Goal: Task Accomplishment & Management: Complete application form

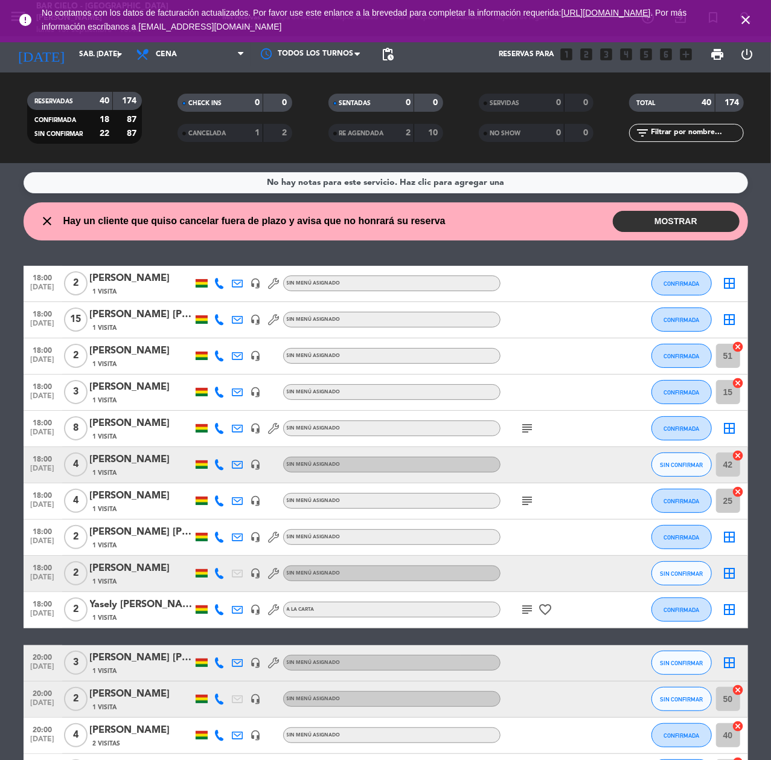
scroll to position [289, 0]
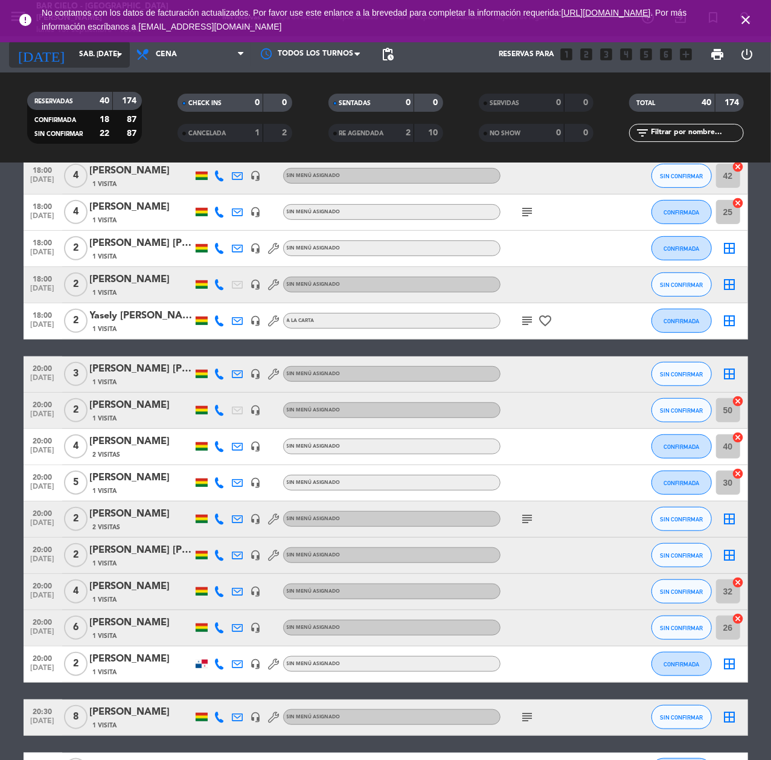
click at [100, 49] on input "sáb. [DATE]" at bounding box center [120, 54] width 95 height 21
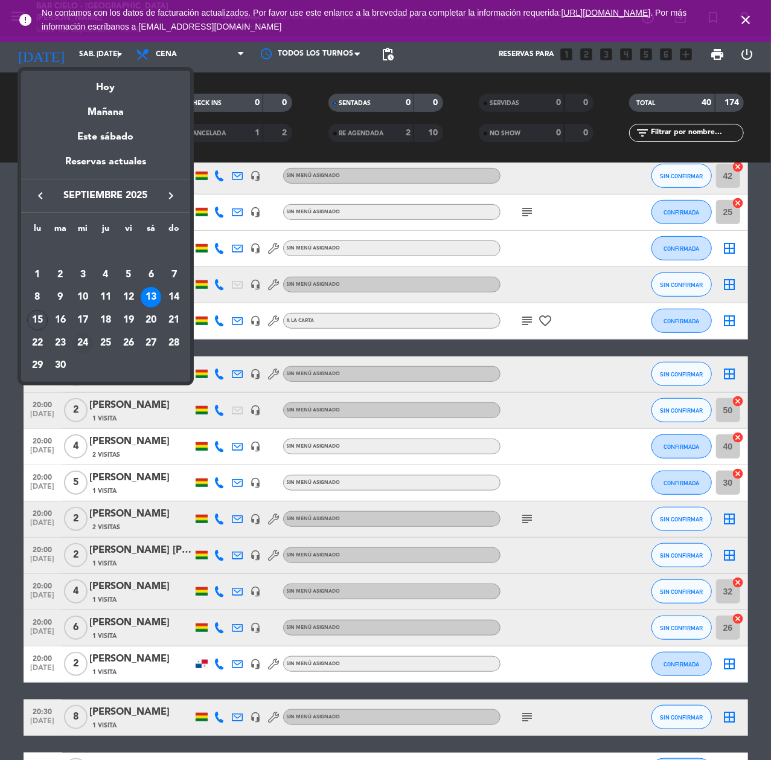
click at [71, 341] on td "24" at bounding box center [82, 342] width 23 height 23
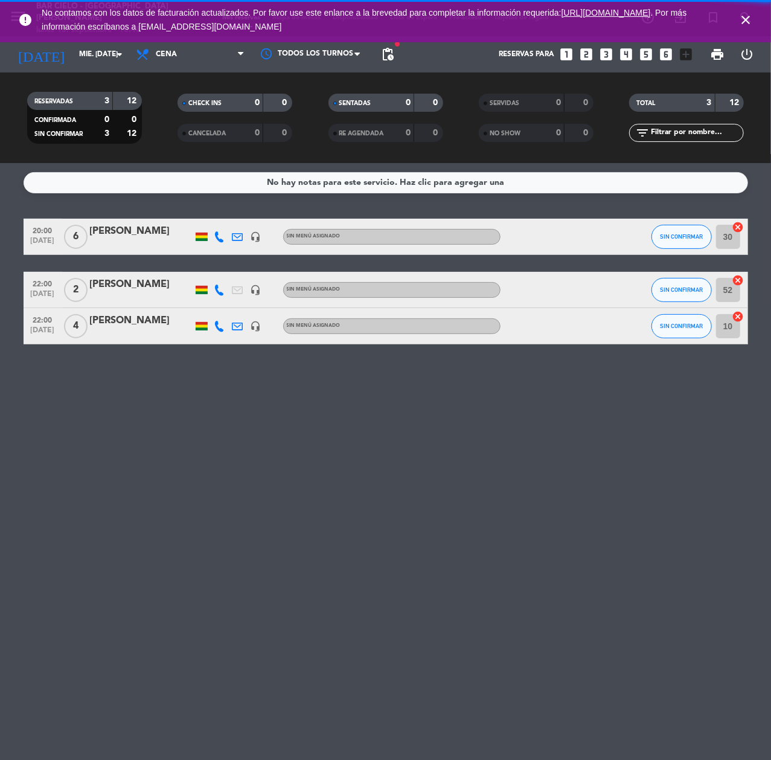
scroll to position [0, 0]
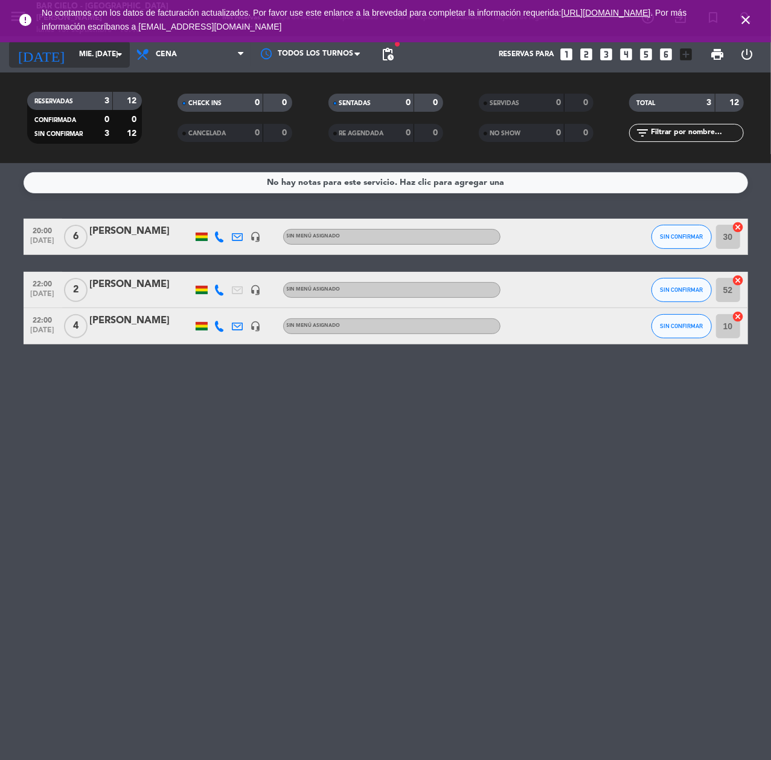
click at [103, 51] on input "mié. [DATE]" at bounding box center [120, 54] width 95 height 21
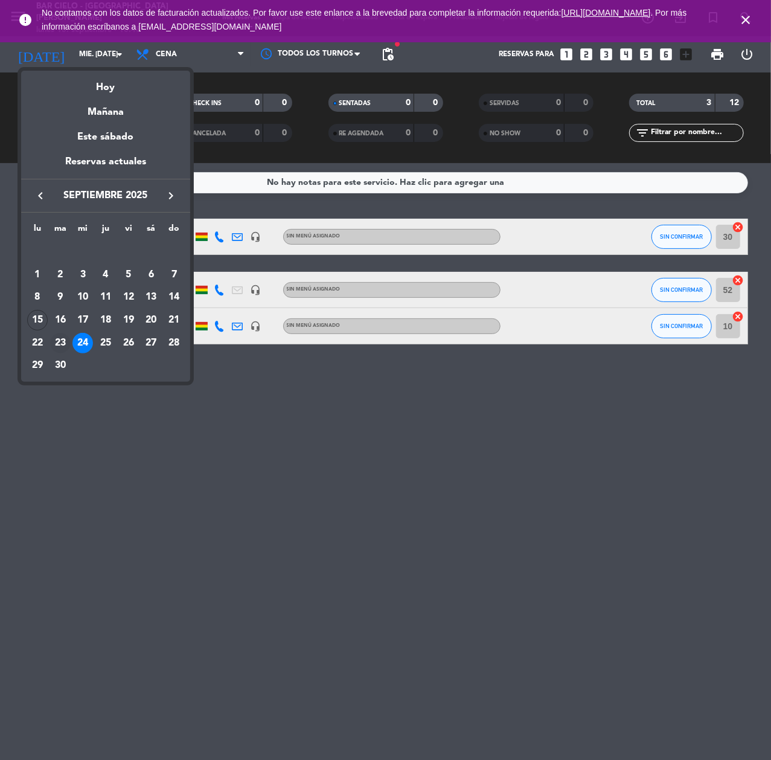
click at [56, 346] on div "23" at bounding box center [60, 343] width 21 height 21
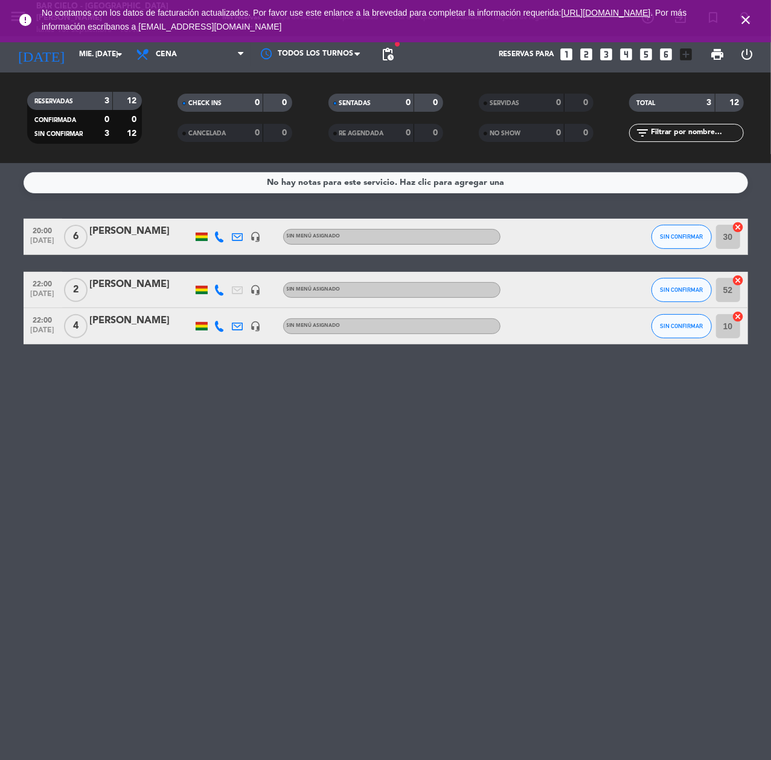
type input "[DATE] sep."
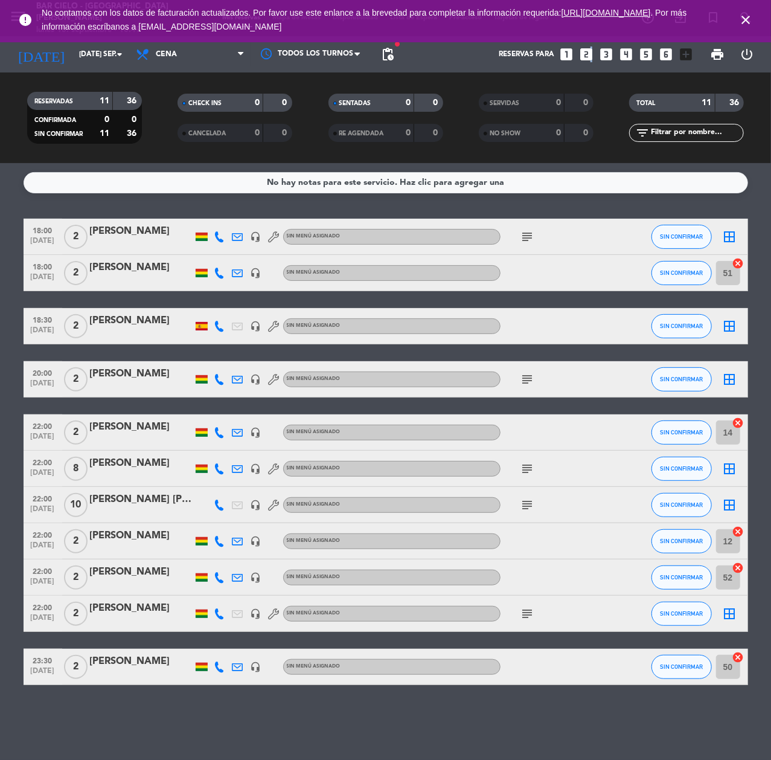
click at [590, 54] on icon "looks_two" at bounding box center [586, 54] width 16 height 16
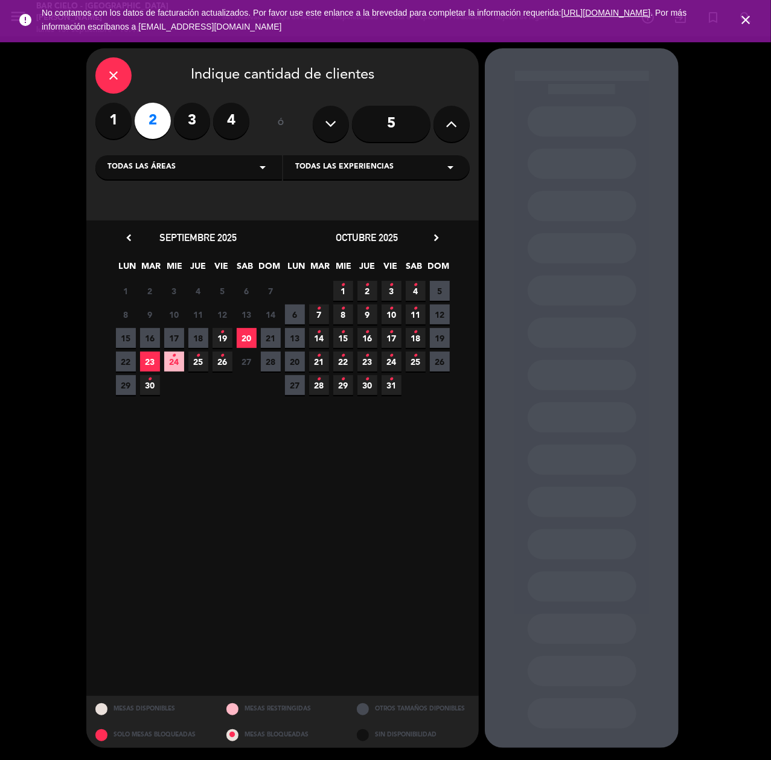
click at [228, 336] on span "19 •" at bounding box center [223, 338] width 20 height 20
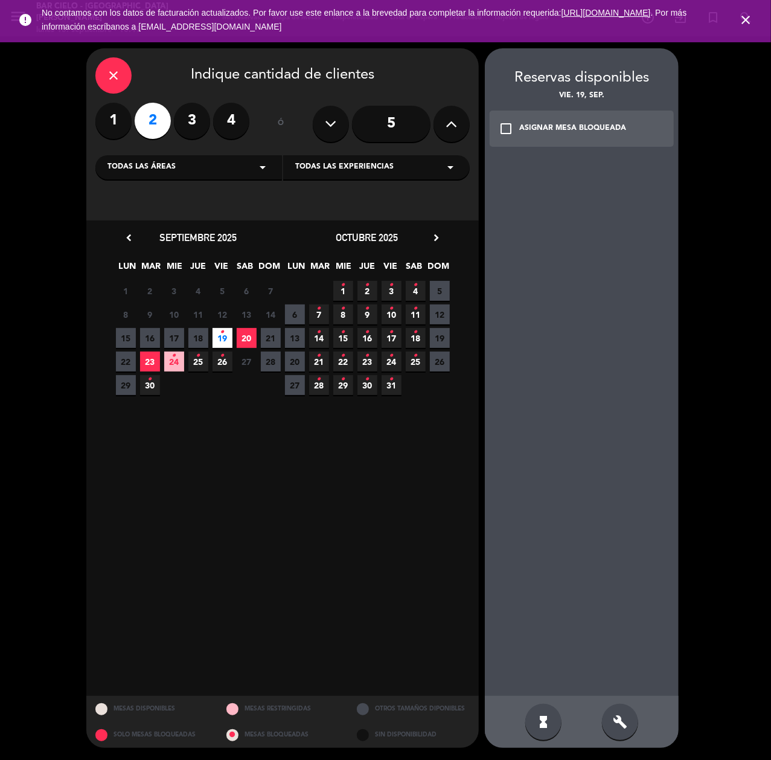
click at [629, 723] on div "build" at bounding box center [620, 721] width 36 height 36
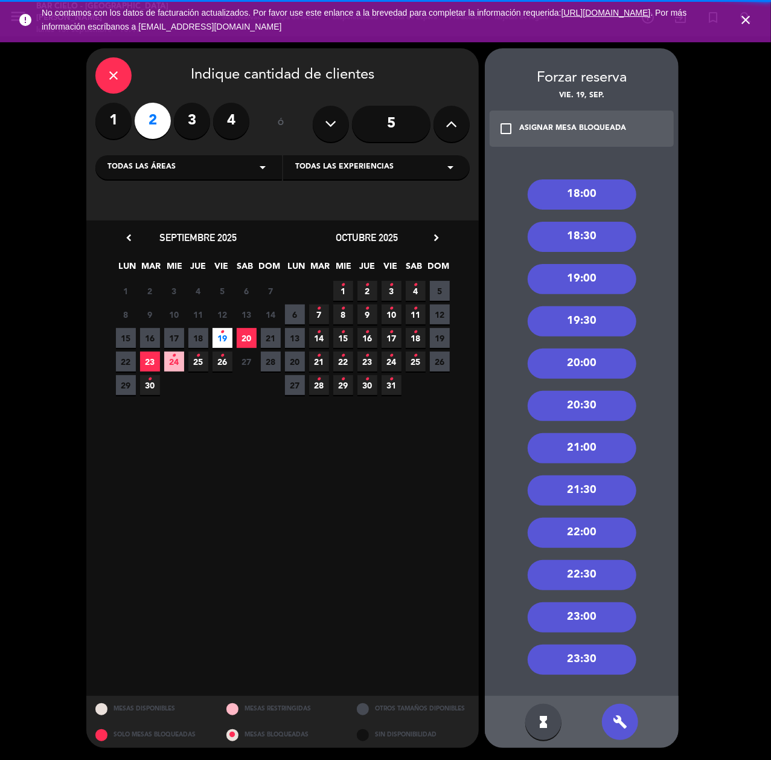
click at [594, 360] on div "20:00" at bounding box center [582, 363] width 109 height 30
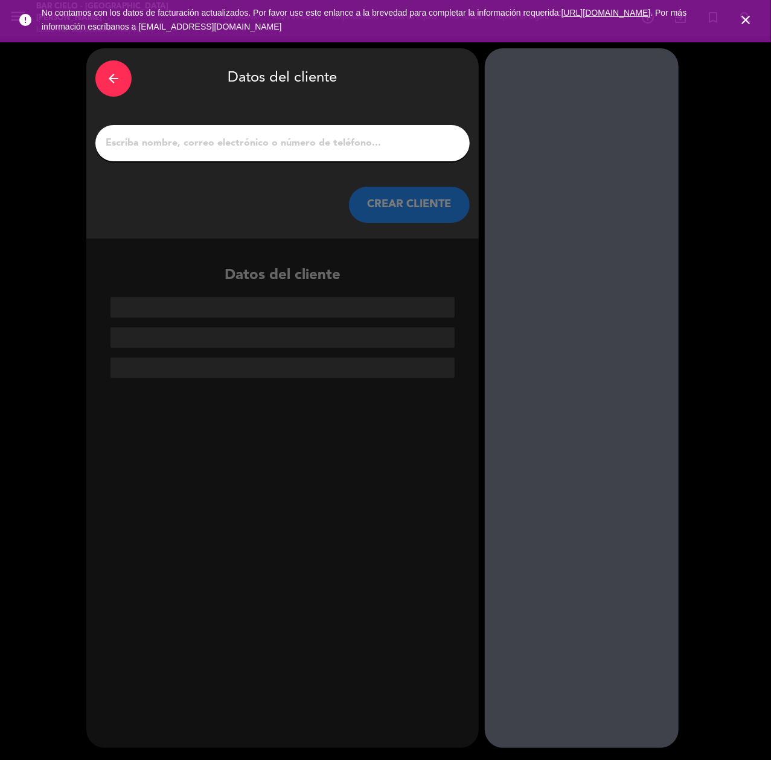
paste input "[PERSON_NAME]"
click at [304, 142] on input "[PERSON_NAME]" at bounding box center [282, 143] width 356 height 17
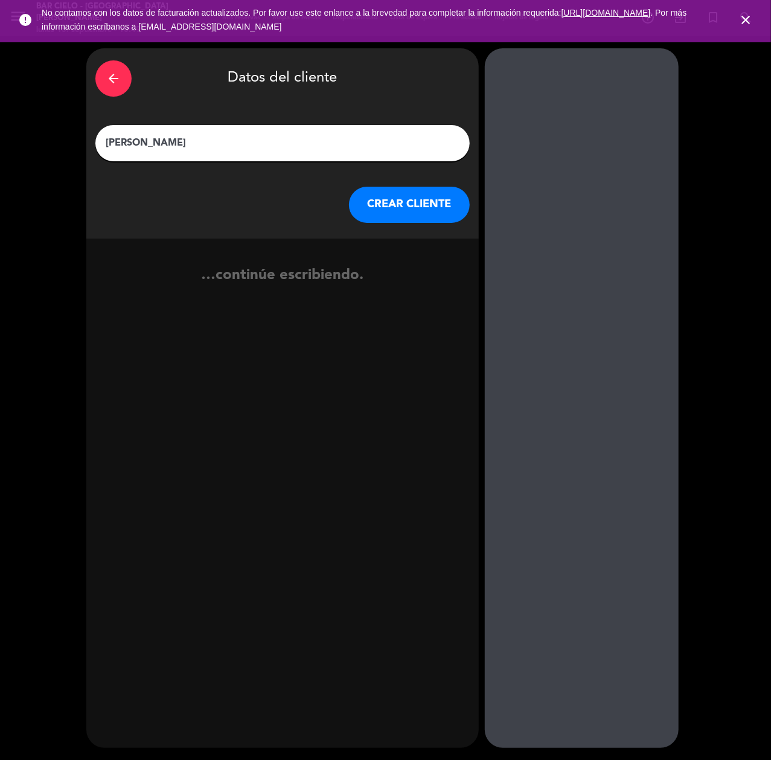
type input "[PERSON_NAME]"
click at [387, 201] on button "CREAR CLIENTE" at bounding box center [409, 205] width 121 height 36
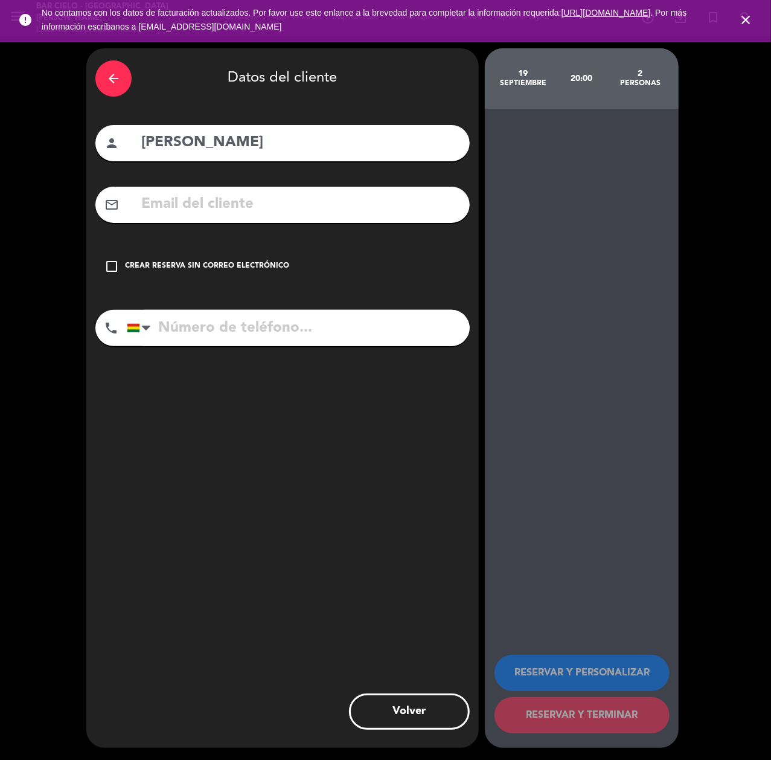
click at [261, 342] on input "tel" at bounding box center [298, 328] width 343 height 36
paste input "77801012"
type input "77801012"
click at [256, 257] on div "check_box_outline_blank Crear reserva sin correo electrónico" at bounding box center [282, 266] width 374 height 36
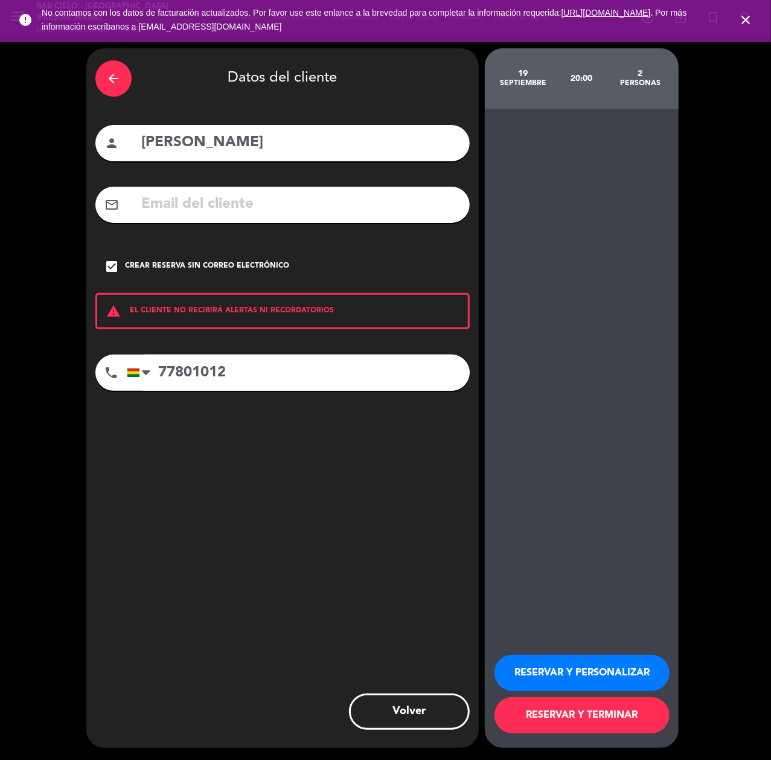
click at [557, 674] on button "RESERVAR Y PERSONALIZAR" at bounding box center [581, 672] width 175 height 36
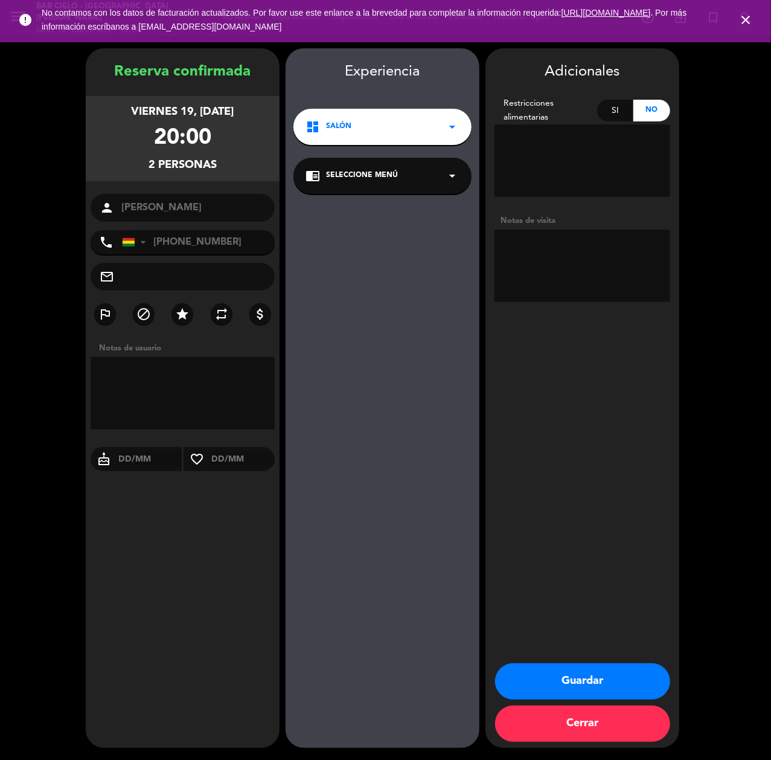
click at [546, 283] on textarea at bounding box center [582, 265] width 176 height 72
type textarea "CUMPLE"
click at [571, 683] on button "Guardar" at bounding box center [582, 681] width 175 height 36
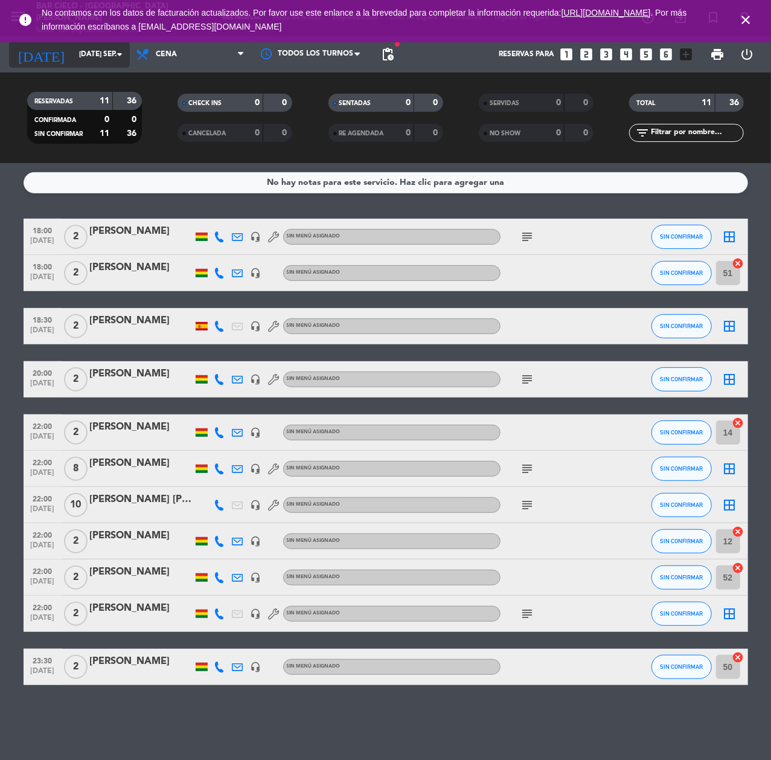
click at [118, 62] on input "[DATE] sep." at bounding box center [120, 54] width 95 height 21
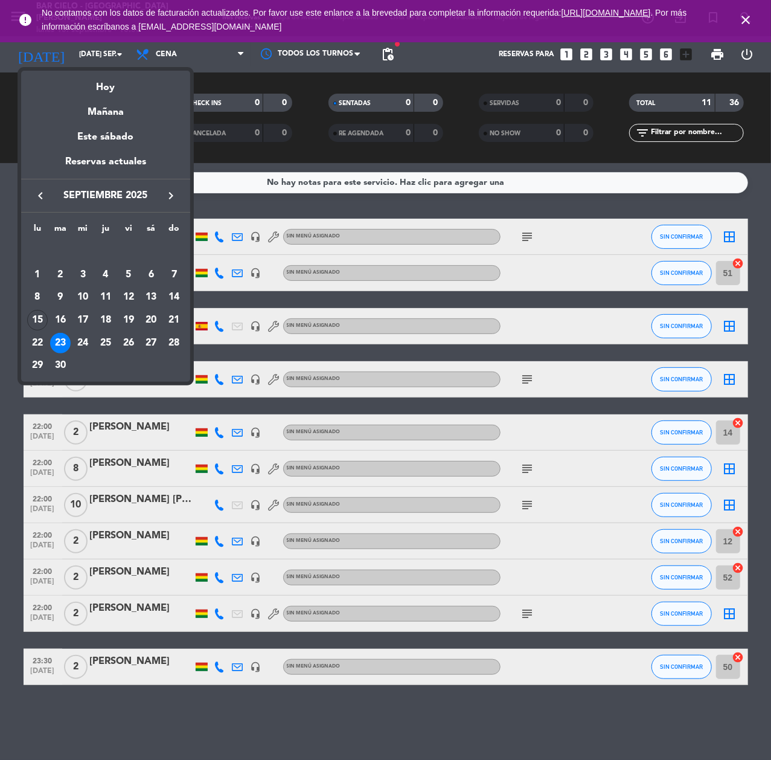
click at [749, 20] on div at bounding box center [385, 380] width 771 height 760
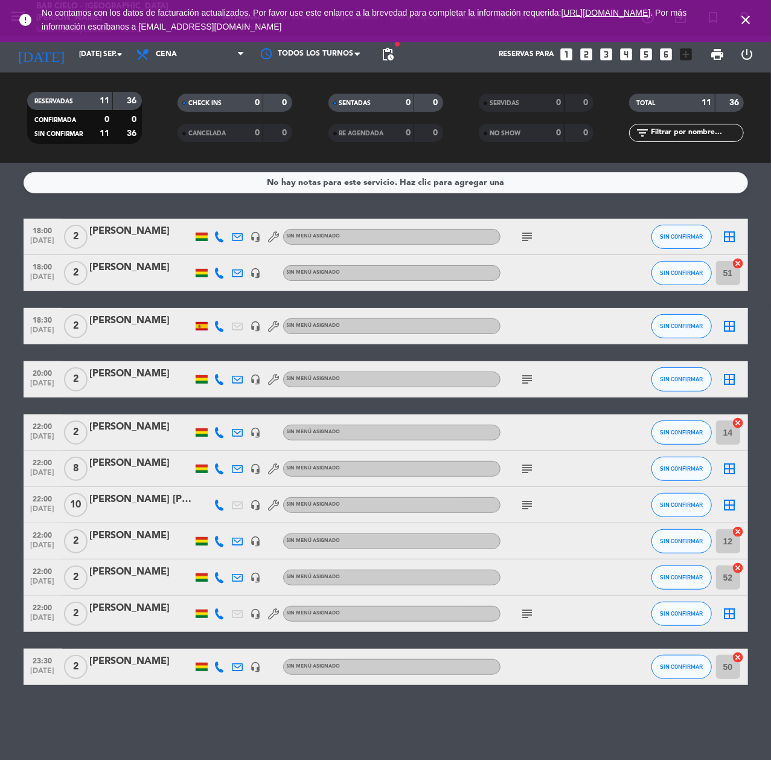
click at [745, 18] on icon "close" at bounding box center [745, 20] width 14 height 14
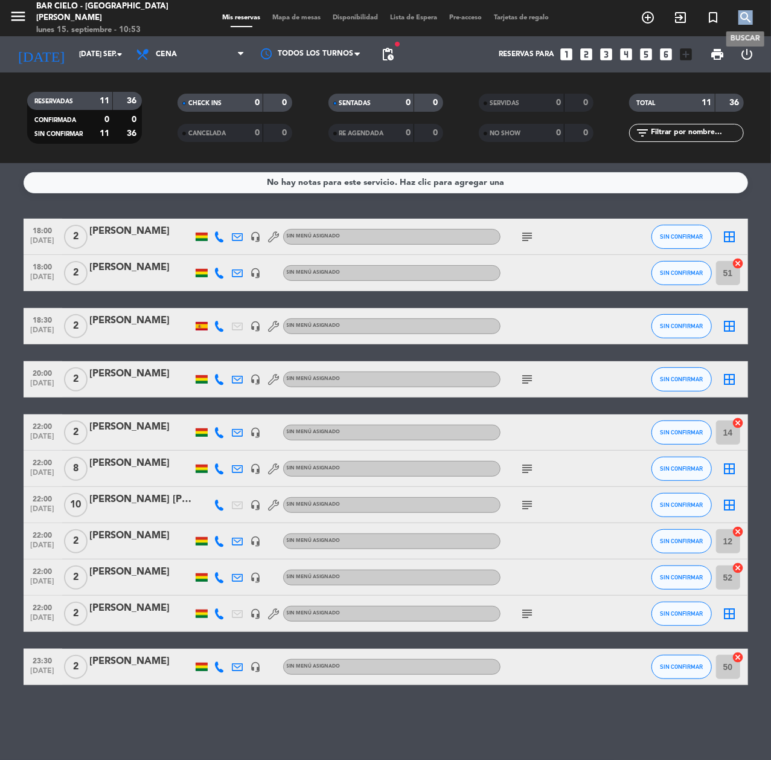
click at [745, 18] on icon "search" at bounding box center [745, 17] width 14 height 14
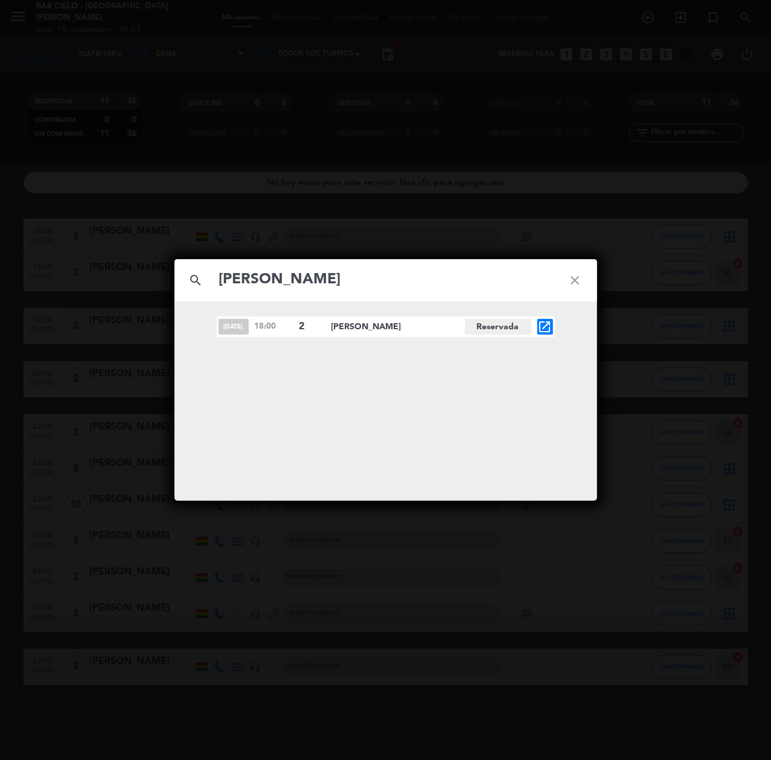
type input "[PERSON_NAME]"
click at [543, 319] on icon "open_in_new" at bounding box center [545, 326] width 14 height 14
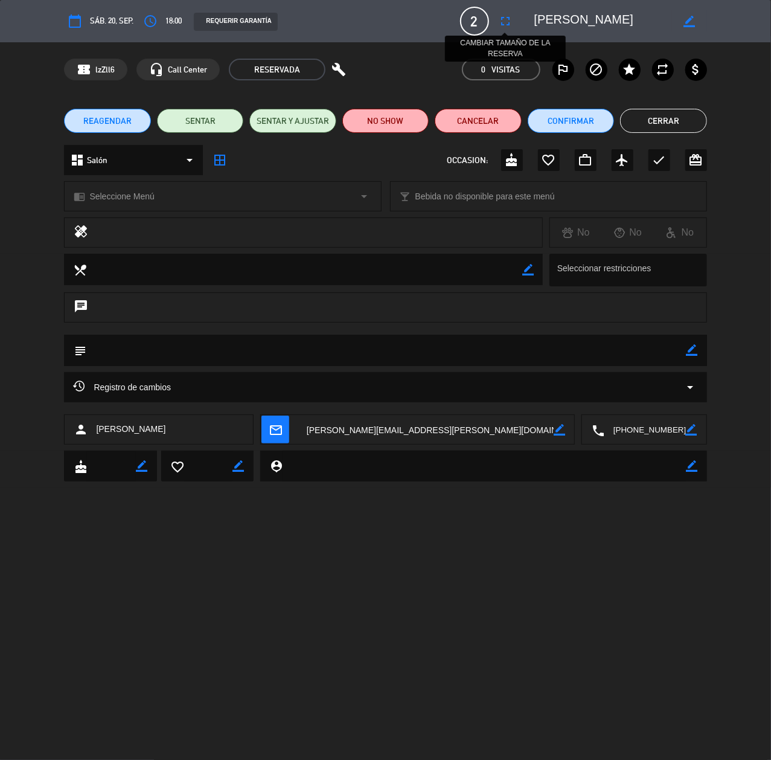
click at [496, 18] on button "fullscreen" at bounding box center [506, 21] width 22 height 22
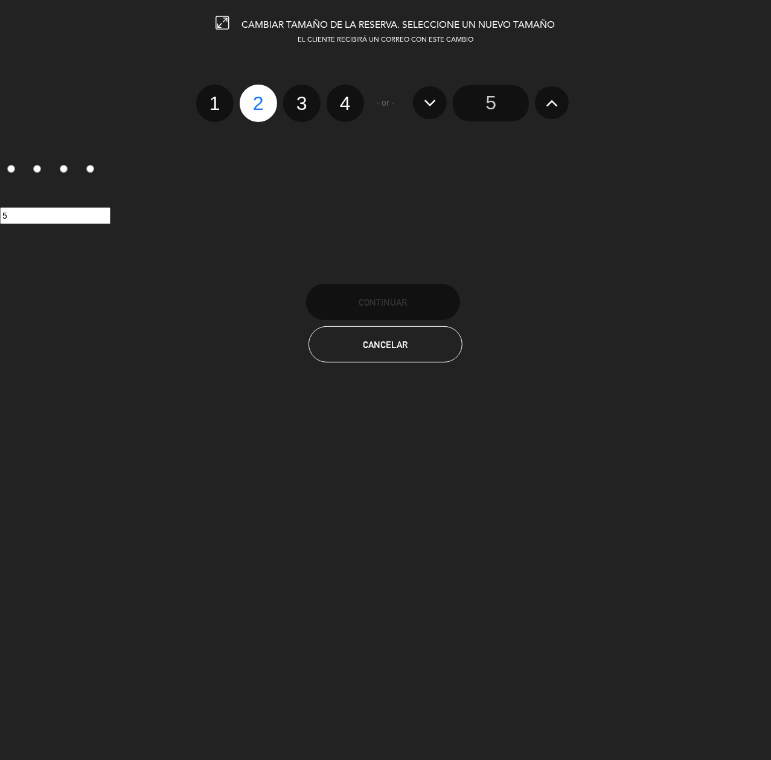
click at [553, 100] on icon at bounding box center [552, 102] width 13 height 19
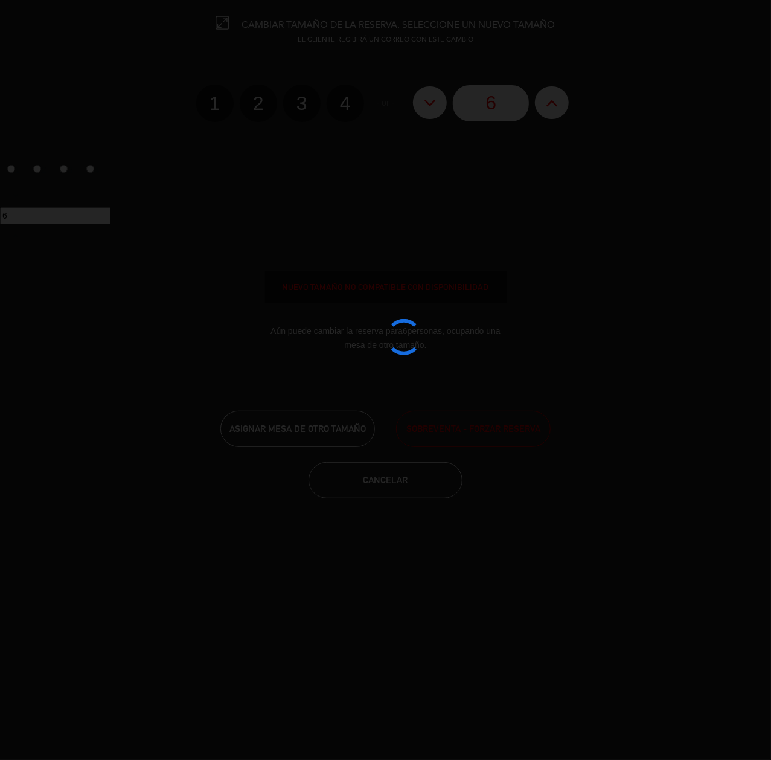
click at [553, 100] on div at bounding box center [385, 380] width 771 height 760
click at [553, 100] on icon at bounding box center [552, 102] width 13 height 19
type input "7"
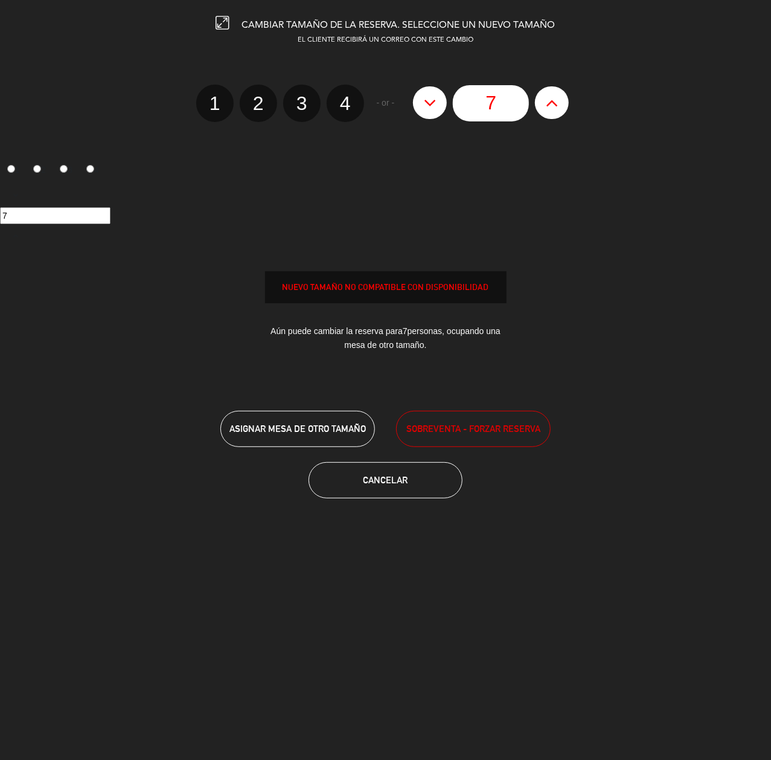
click at [553, 100] on icon at bounding box center [552, 102] width 13 height 19
type input "8"
click at [460, 425] on span "SOBREVENTA - FORZAR RESERVA" at bounding box center [473, 428] width 134 height 14
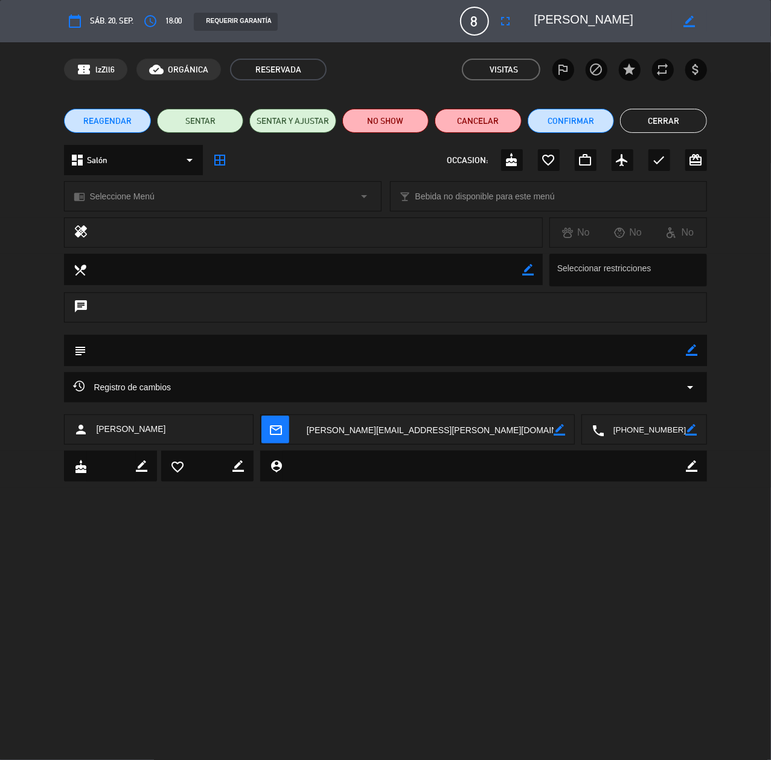
drag, startPoint x: 663, startPoint y: 126, endPoint x: 676, endPoint y: 112, distance: 19.2
click at [672, 117] on button "Cerrar" at bounding box center [663, 121] width 86 height 24
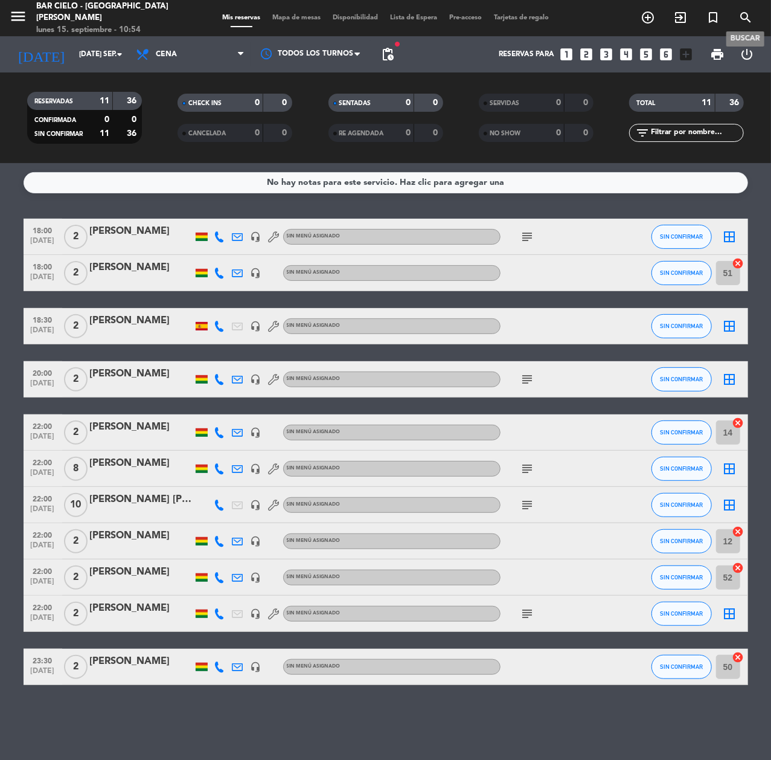
click at [749, 8] on span "search" at bounding box center [745, 17] width 33 height 21
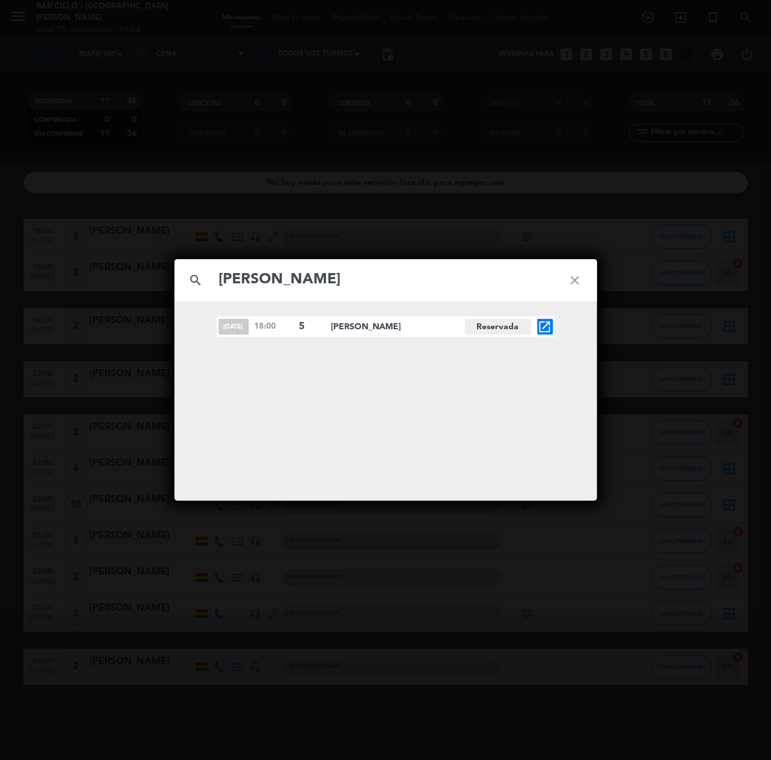
type input "[PERSON_NAME]"
click at [545, 329] on icon "open_in_new" at bounding box center [545, 326] width 14 height 14
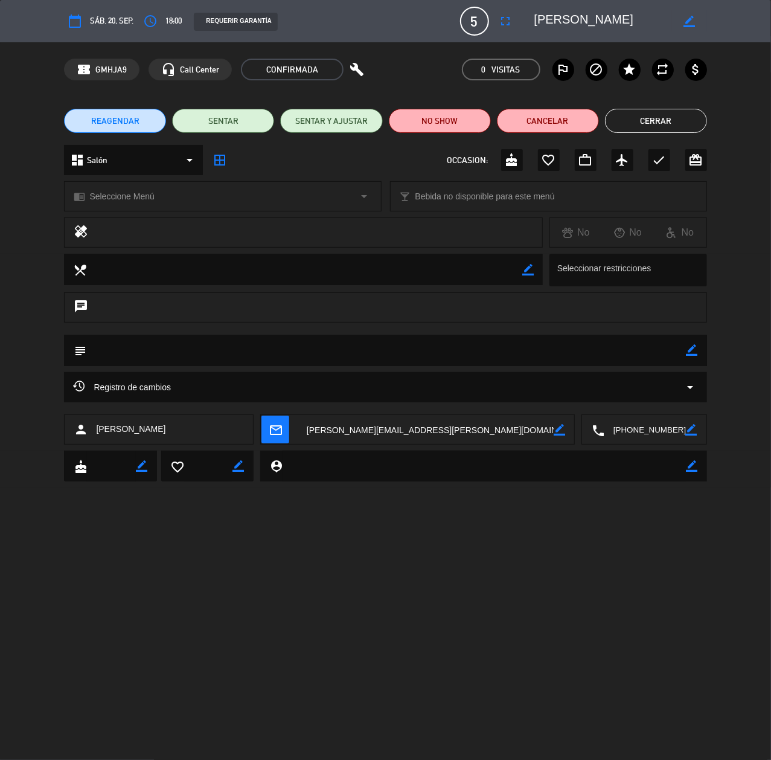
drag, startPoint x: 685, startPoint y: 121, endPoint x: 656, endPoint y: 138, distance: 33.6
click at [684, 121] on button "Cerrar" at bounding box center [656, 121] width 102 height 24
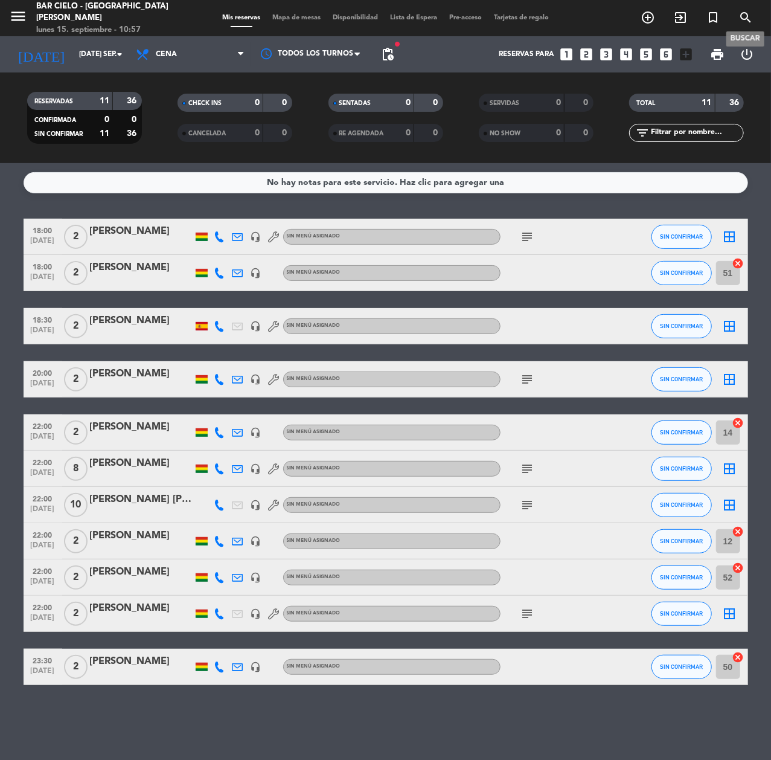
click at [740, 13] on icon "search" at bounding box center [745, 17] width 14 height 14
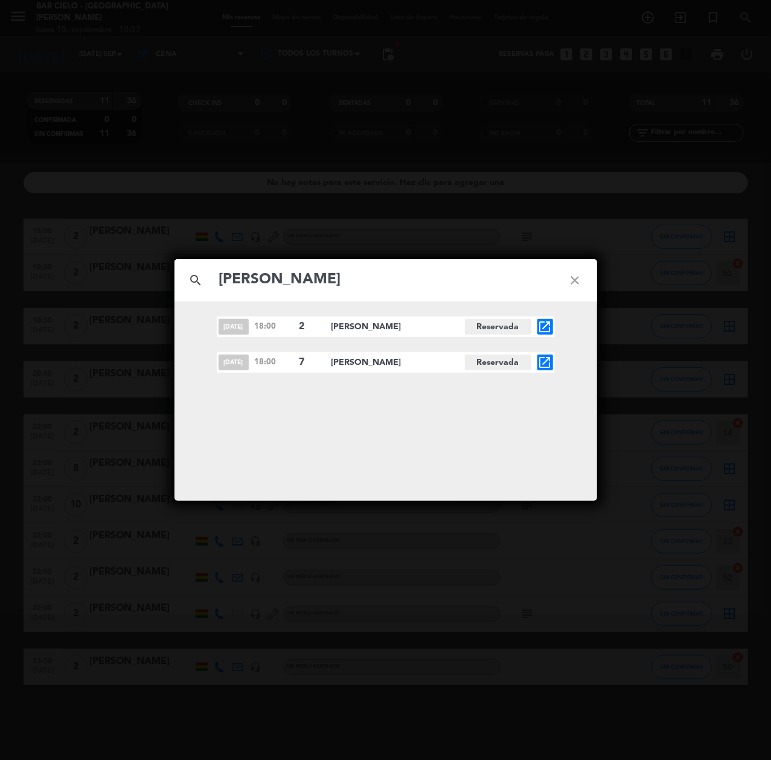
type input "[PERSON_NAME]"
click at [549, 366] on icon "open_in_new" at bounding box center [545, 362] width 14 height 14
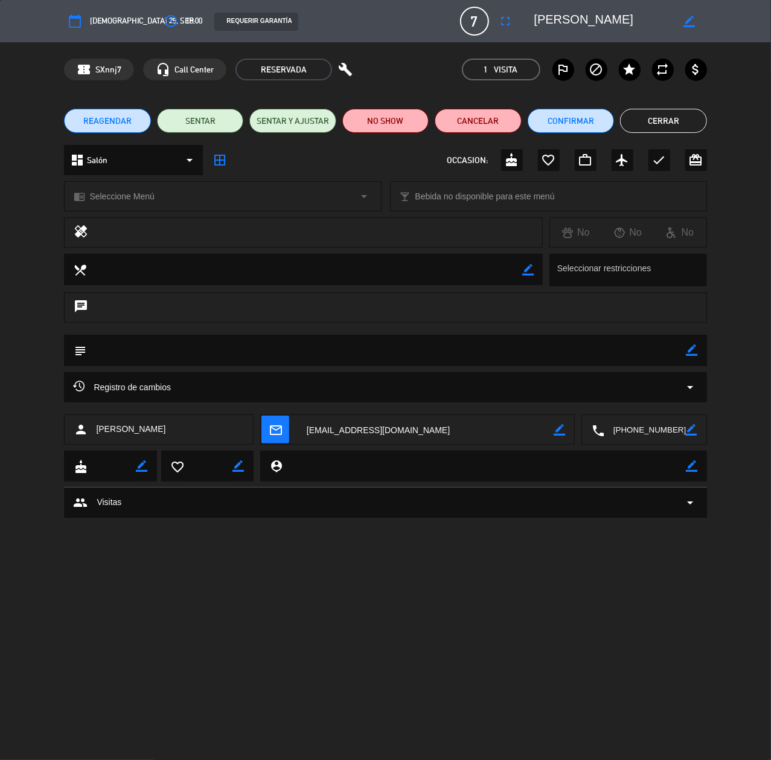
click at [517, 24] on div "calendar_today [DEMOGRAPHIC_DATA] 25, sep. access_time 18:00 REQUERIR GARANTÍA …" at bounding box center [385, 21] width 642 height 29
click at [504, 18] on icon "fullscreen" at bounding box center [506, 21] width 14 height 14
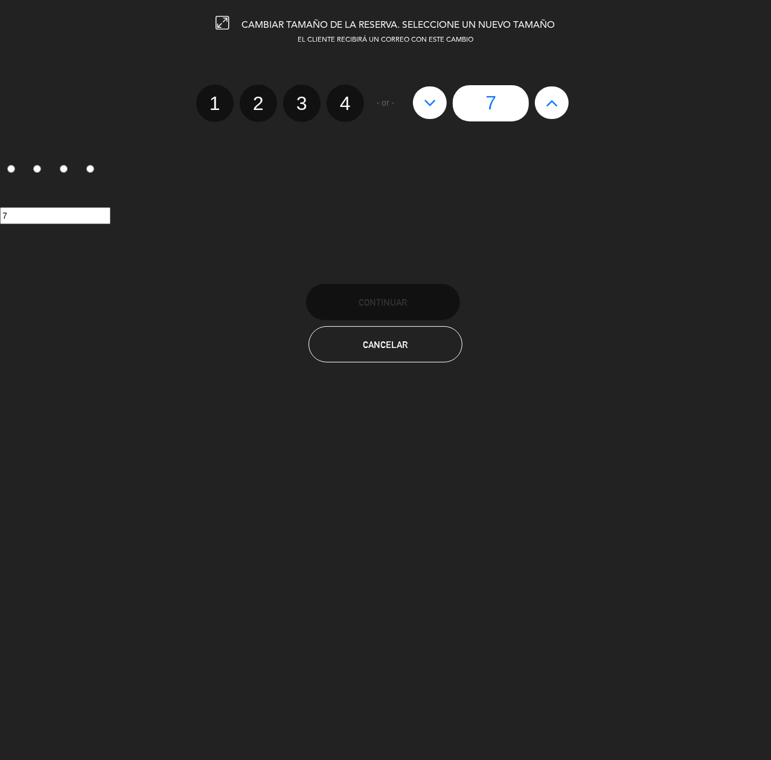
click at [563, 104] on button at bounding box center [552, 102] width 34 height 33
type input "8"
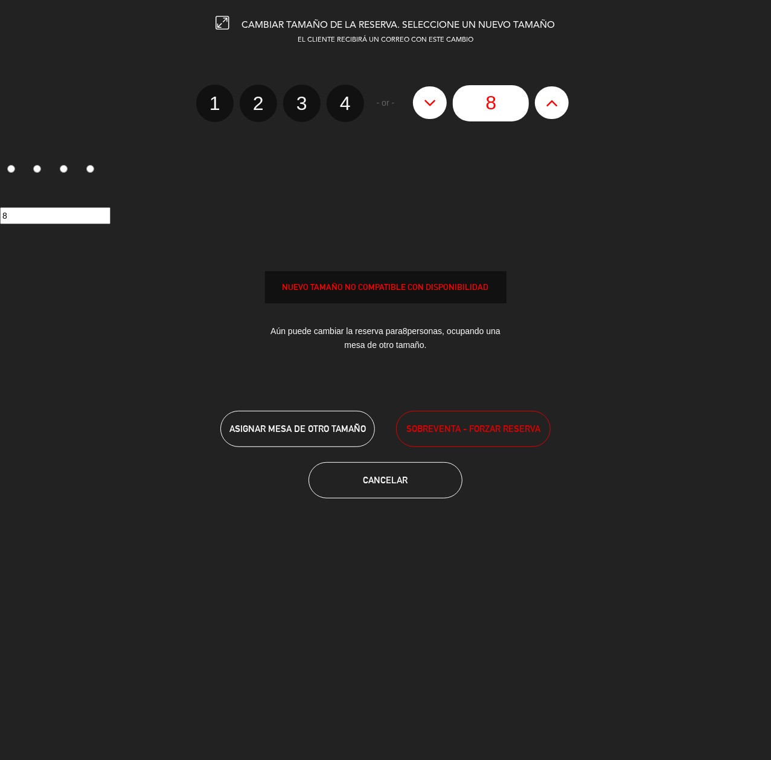
click at [563, 104] on button at bounding box center [552, 102] width 34 height 33
type input "9"
click at [563, 104] on button at bounding box center [552, 102] width 34 height 33
type input "10"
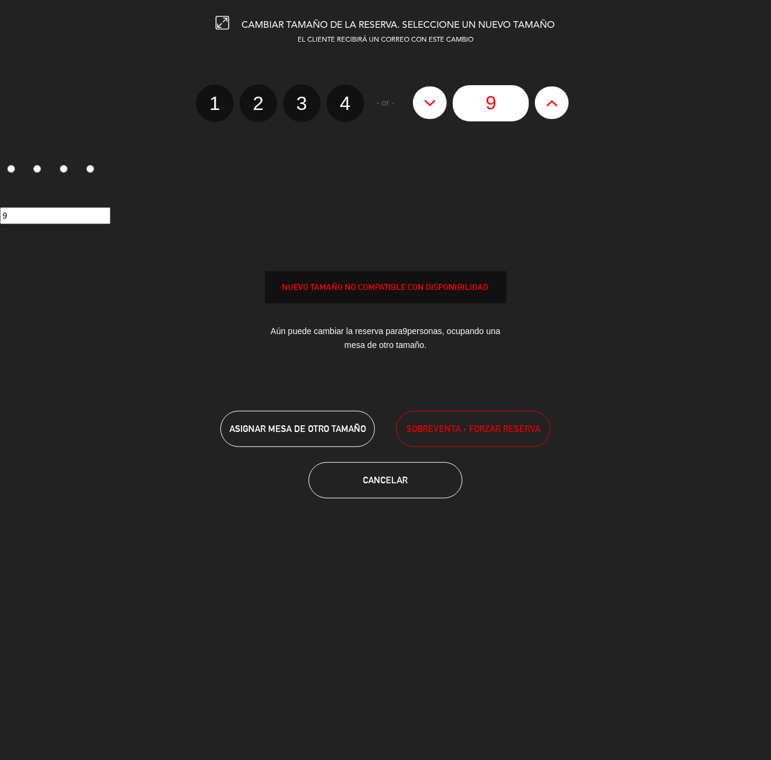
type input "10"
click at [485, 425] on span "SOBREVENTA - FORZAR RESERVA" at bounding box center [473, 428] width 134 height 14
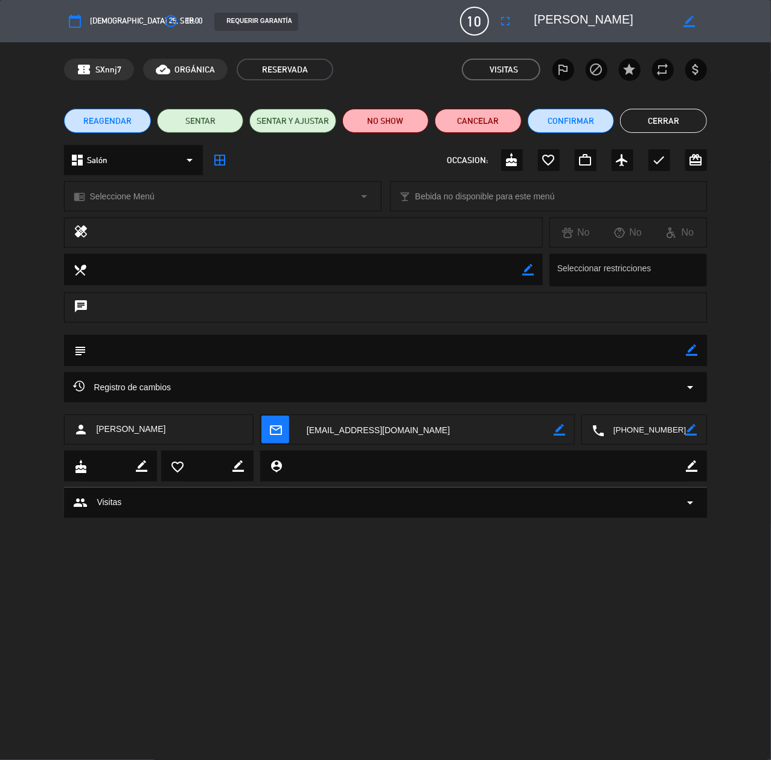
click at [659, 121] on button "Cerrar" at bounding box center [663, 121] width 86 height 24
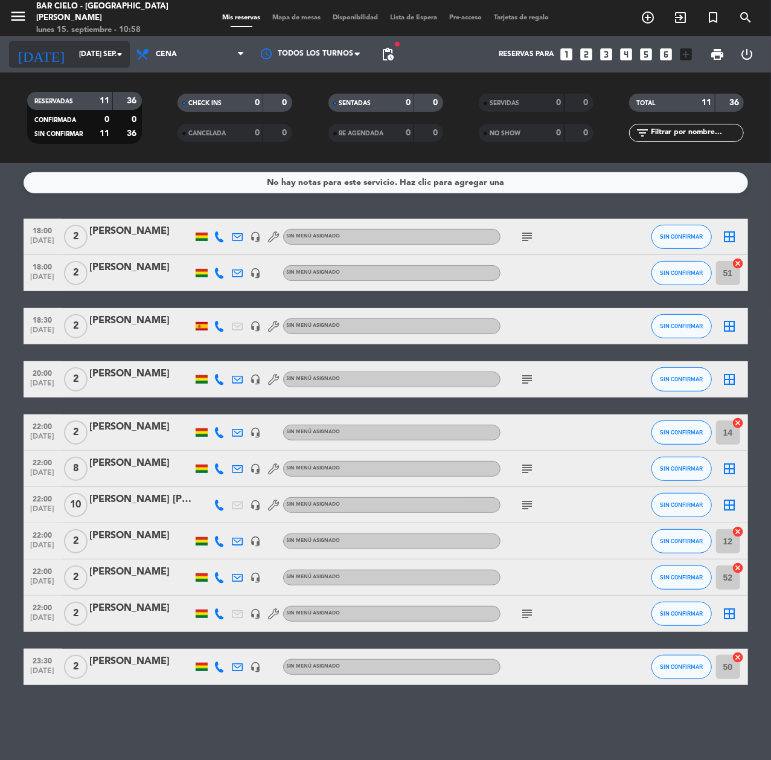
click at [118, 52] on icon "arrow_drop_down" at bounding box center [119, 54] width 14 height 14
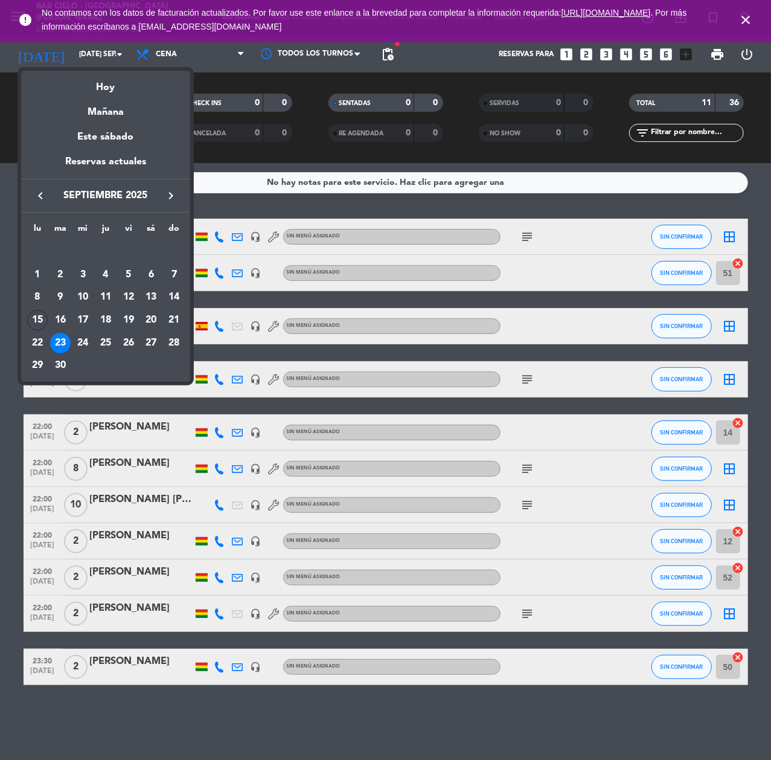
click at [623, 54] on div at bounding box center [385, 380] width 771 height 760
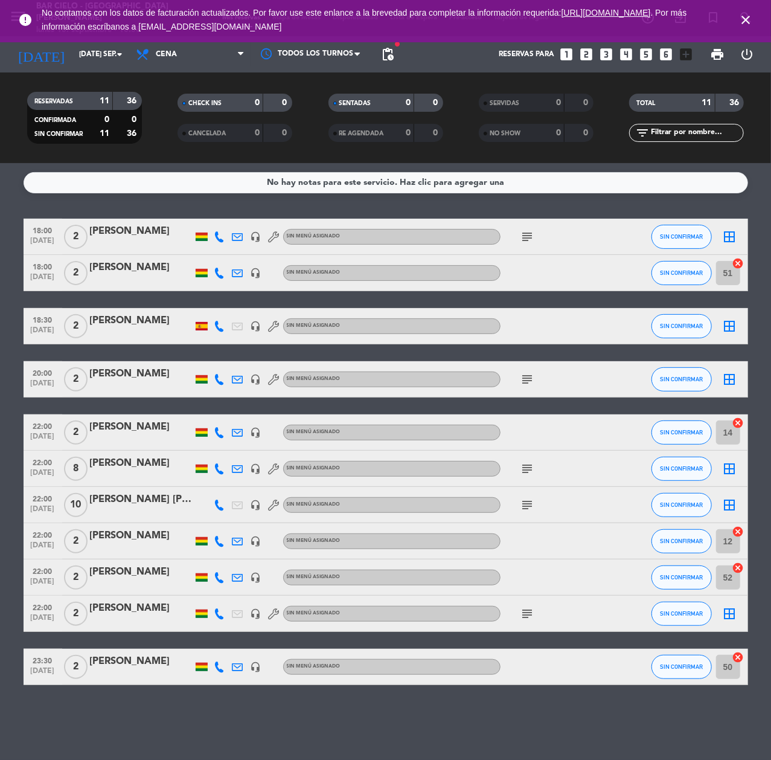
click at [629, 54] on icon "looks_4" at bounding box center [626, 54] width 16 height 16
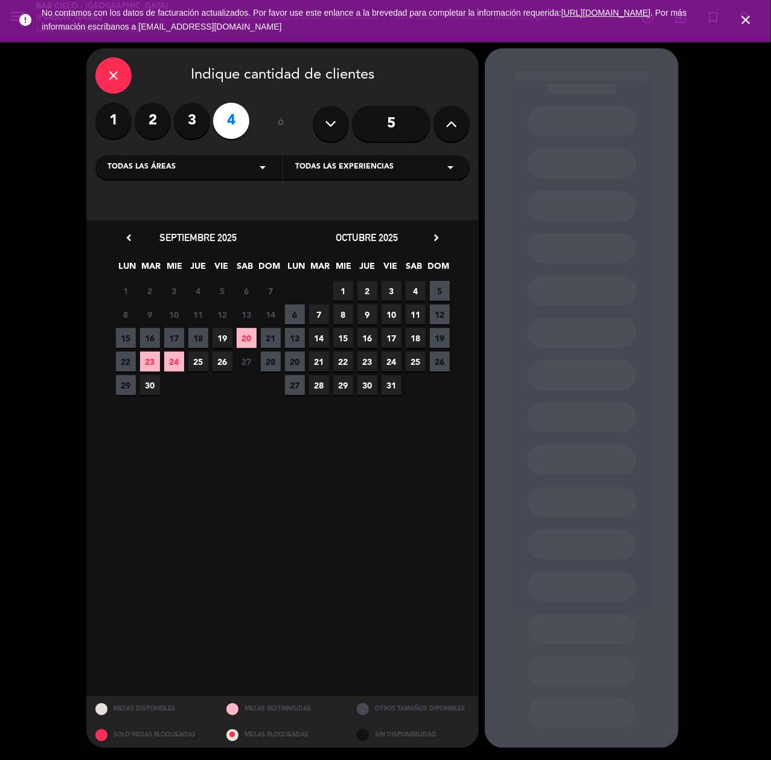
click at [243, 332] on span "20" at bounding box center [247, 338] width 20 height 20
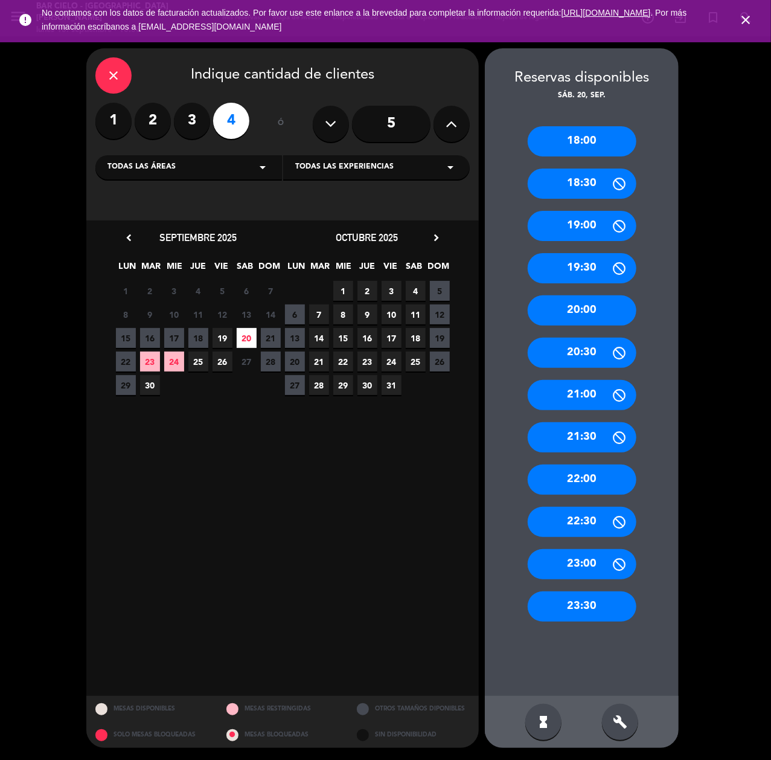
click at [587, 140] on div "18:00" at bounding box center [582, 141] width 109 height 30
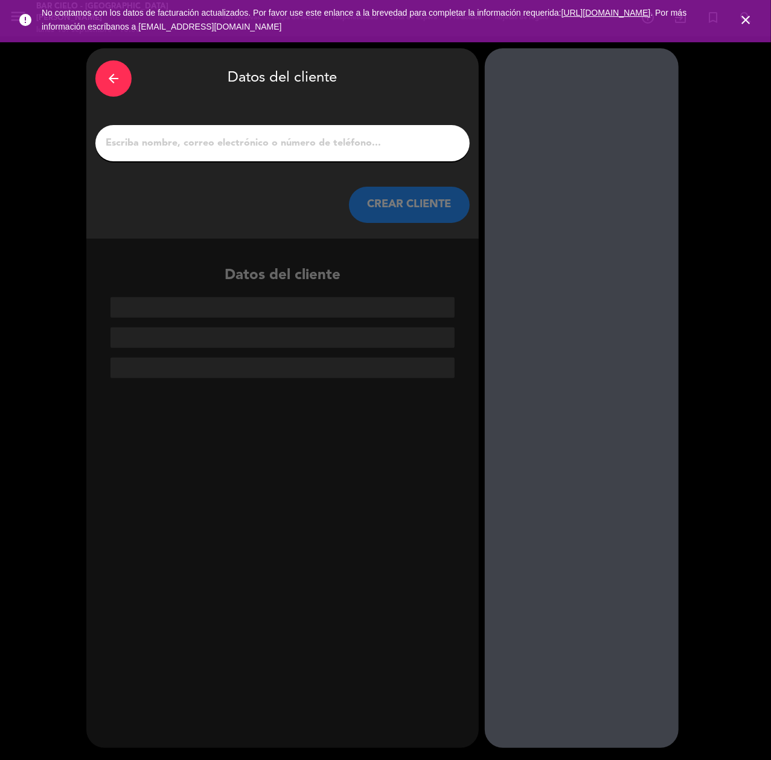
click at [274, 158] on div at bounding box center [282, 143] width 374 height 36
click at [276, 149] on input "1" at bounding box center [282, 143] width 356 height 17
paste input "[PERSON_NAME]"
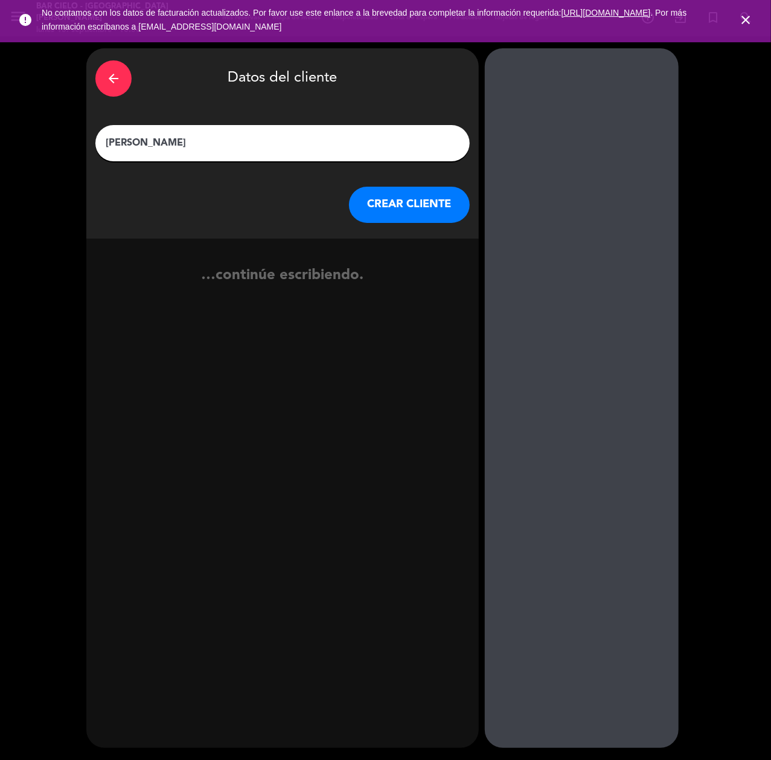
type input "[PERSON_NAME]"
click at [406, 197] on button "CREAR CLIENTE" at bounding box center [409, 205] width 121 height 36
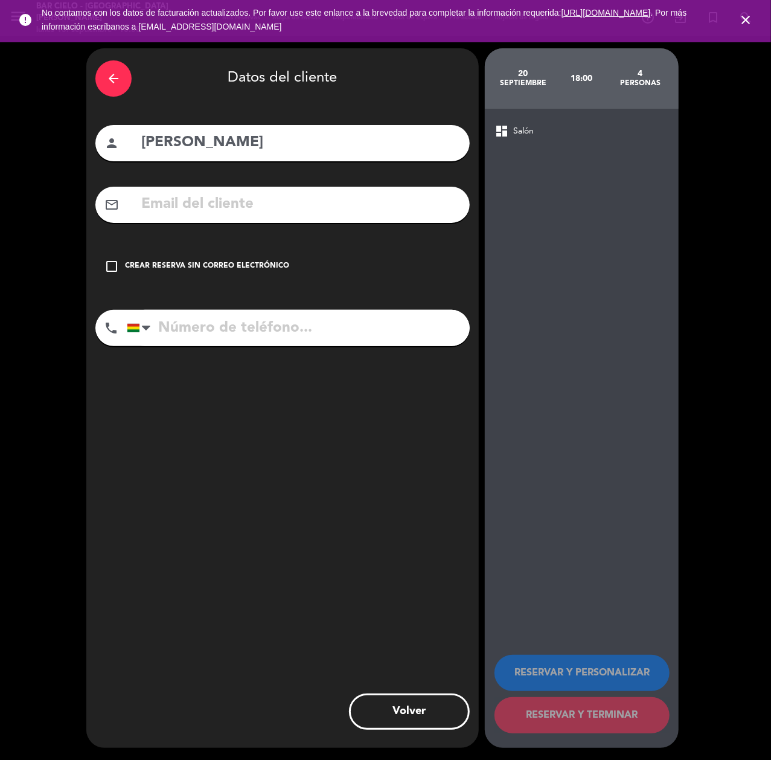
click at [202, 143] on input "[PERSON_NAME]" at bounding box center [300, 142] width 321 height 25
type input "[PERSON_NAME]"
paste input "[PHONE_NUMBER]"
click at [271, 327] on input "tel" at bounding box center [298, 328] width 343 height 36
type input "[PHONE_NUMBER]"
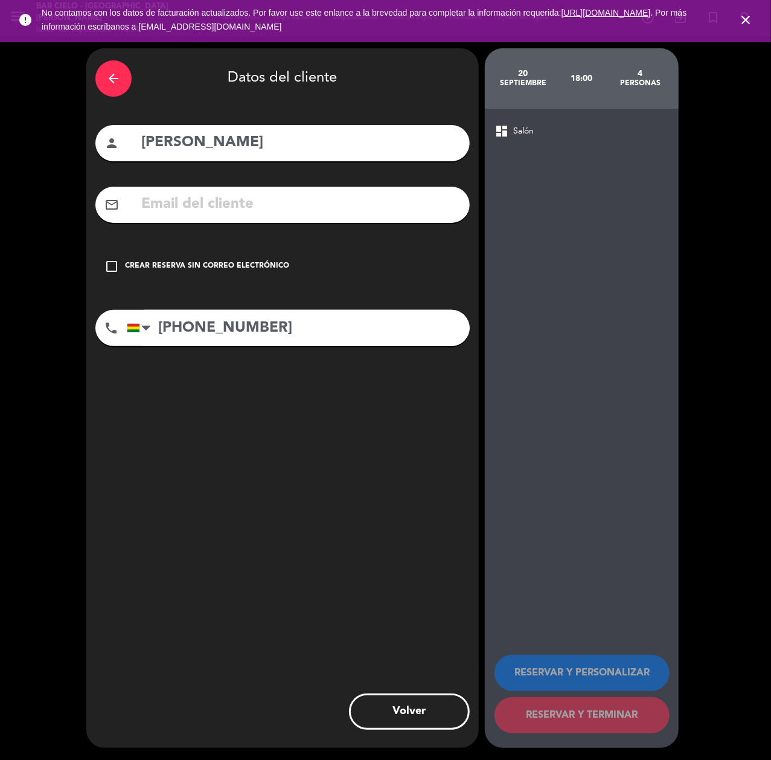
drag, startPoint x: 140, startPoint y: 244, endPoint x: 211, endPoint y: 287, distance: 82.9
click at [145, 243] on div "arrow_back Datos del cliente person [PERSON_NAME] mail_outline check_box_outlin…" at bounding box center [282, 397] width 392 height 699
click at [211, 289] on div "arrow_back Datos del cliente person [PERSON_NAME] mail_outline check_box_outlin…" at bounding box center [282, 397] width 392 height 699
click at [249, 250] on div "check_box_outline_blank Crear reserva sin correo electrónico" at bounding box center [282, 266] width 374 height 36
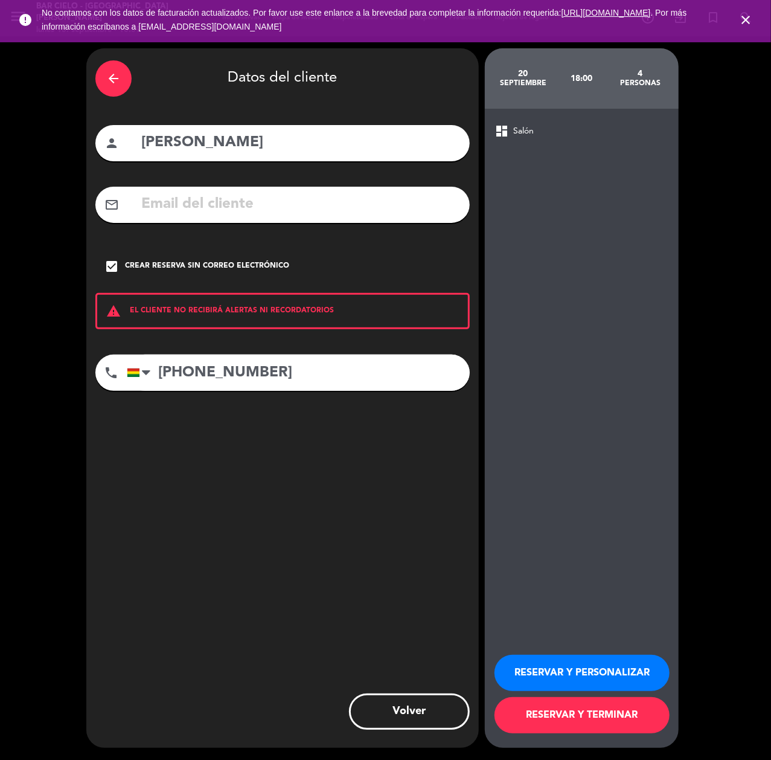
click at [252, 261] on div "Crear reserva sin correo electrónico" at bounding box center [207, 266] width 164 height 12
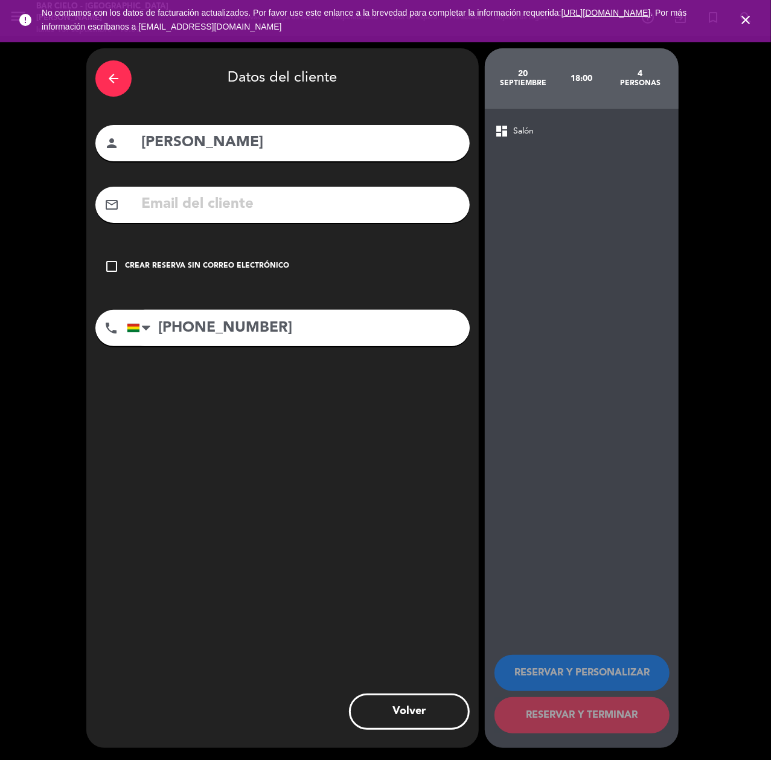
click at [257, 261] on div "Crear reserva sin correo electrónico" at bounding box center [207, 266] width 164 height 12
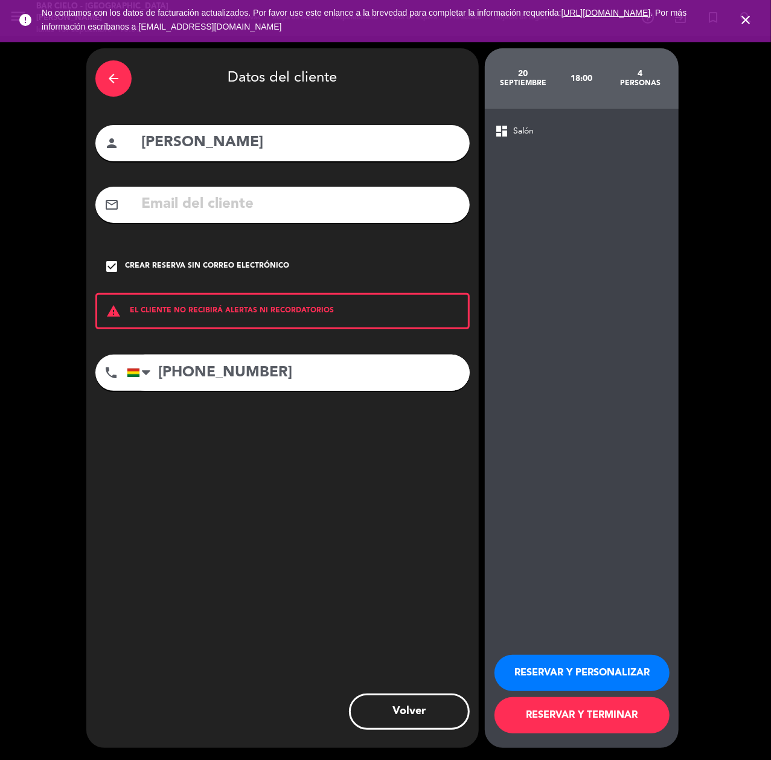
click at [551, 664] on button "RESERVAR Y PERSONALIZAR" at bounding box center [581, 672] width 175 height 36
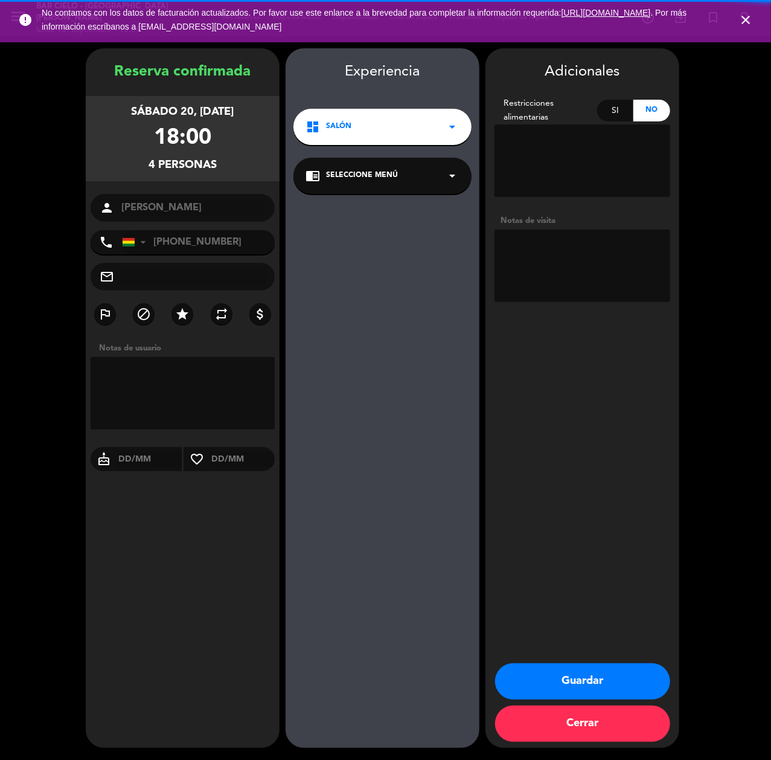
click at [571, 679] on button "Guardar" at bounding box center [582, 681] width 175 height 36
